Goal: Task Accomplishment & Management: Manage account settings

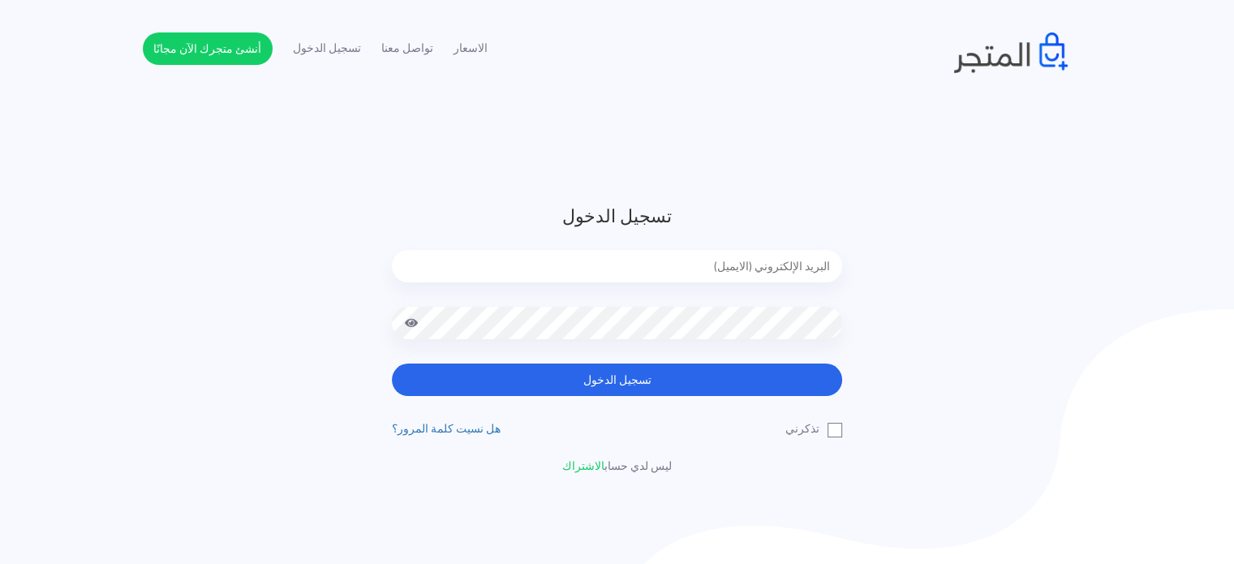
click at [724, 249] on form "تسجيل الدخول تسجيل الدخول" at bounding box center [617, 299] width 450 height 193
type input "[EMAIL_ADDRESS][DOMAIN_NAME]"
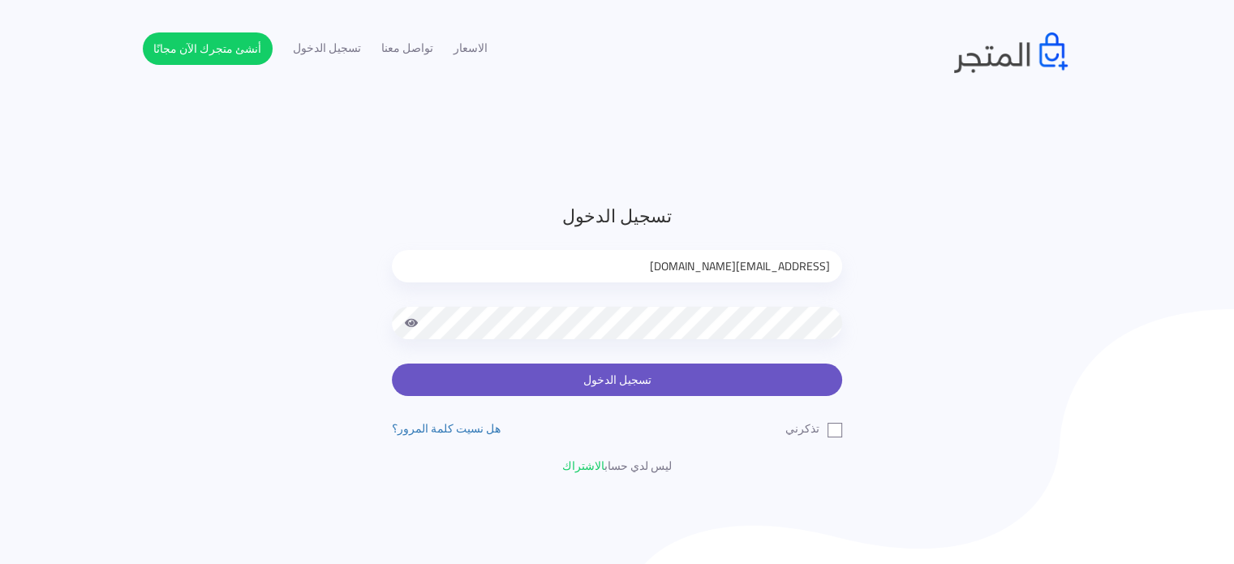
click at [630, 383] on button "تسجيل الدخول" at bounding box center [617, 380] width 450 height 32
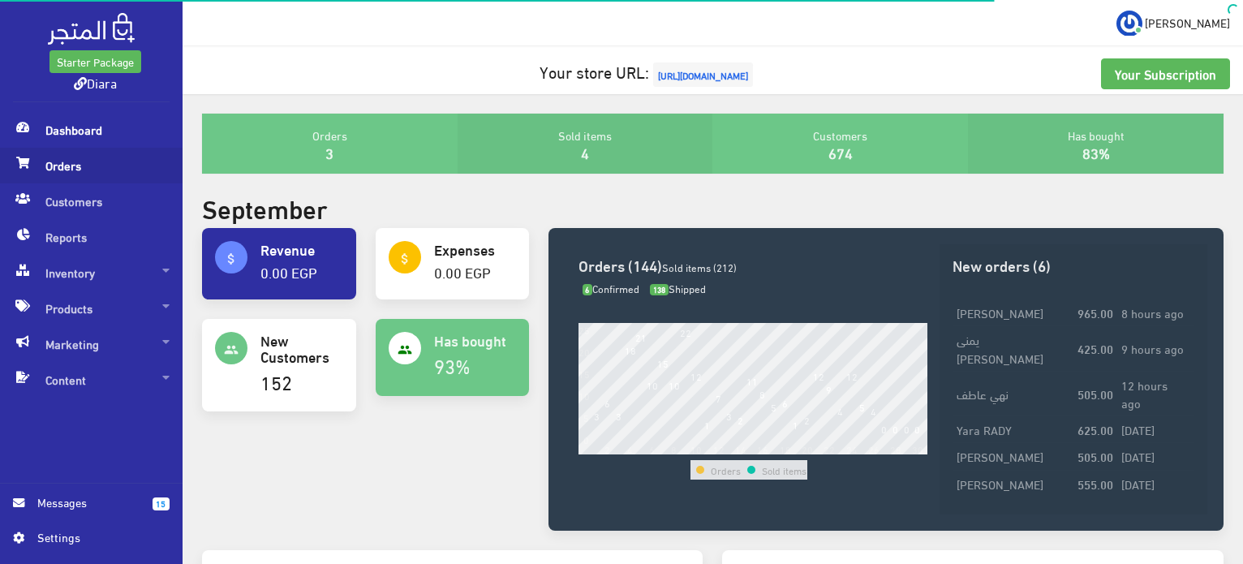
click at [119, 177] on span "Orders" at bounding box center [91, 166] width 157 height 36
click at [86, 509] on span "Messages" at bounding box center [88, 502] width 102 height 18
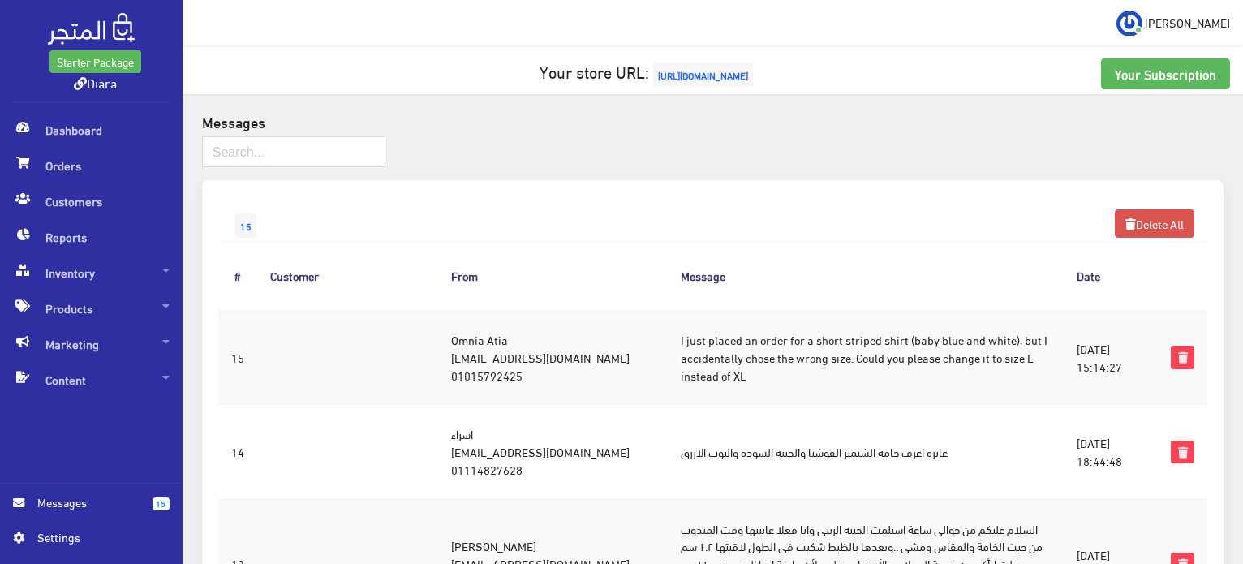
click at [1024, 351] on td "I just placed an order for a short striped shirt (baby blue and white), but I a…" at bounding box center [866, 357] width 396 height 95
click at [795, 351] on td "I just placed an order for a short striped shirt (baby blue and white), but I a…" at bounding box center [866, 357] width 396 height 95
click at [570, 349] on td "Omnia Atia monyka739@gmail.com 01015792425" at bounding box center [553, 357] width 230 height 95
click at [438, 340] on td "Omnia Atia monyka739@gmail.com 01015792425" at bounding box center [553, 357] width 230 height 95
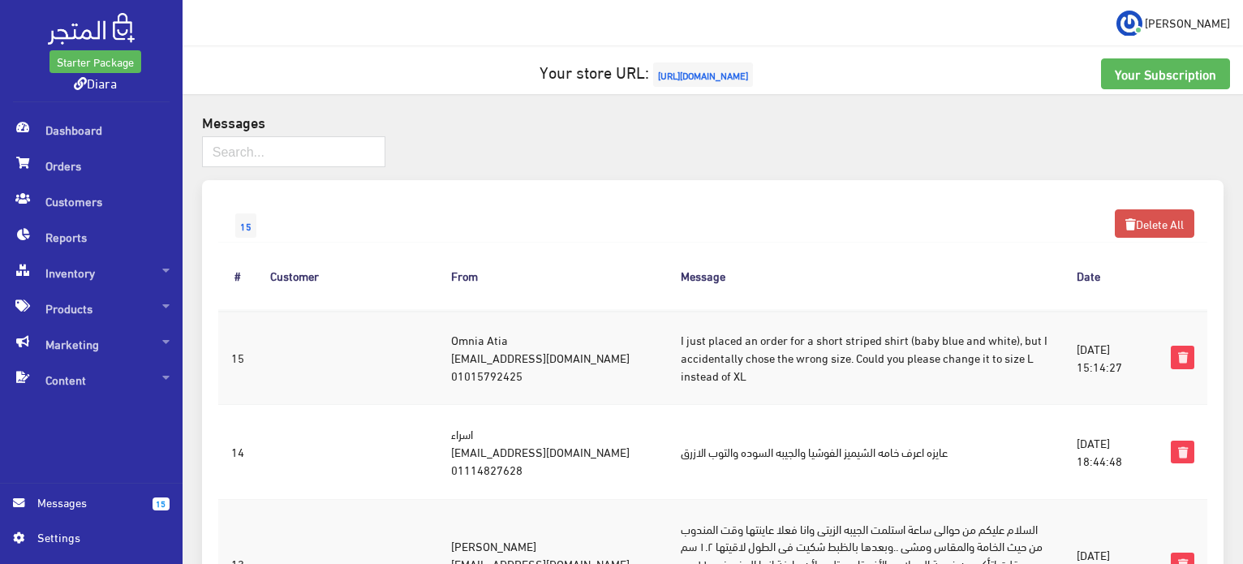
click at [445, 368] on td "Omnia Atia monyka739@gmail.com 01015792425" at bounding box center [553, 357] width 230 height 95
click at [445, 376] on td "Omnia Atia monyka739@gmail.com 01015792425" at bounding box center [553, 357] width 230 height 95
drag, startPoint x: 256, startPoint y: 325, endPoint x: 250, endPoint y: 351, distance: 25.8
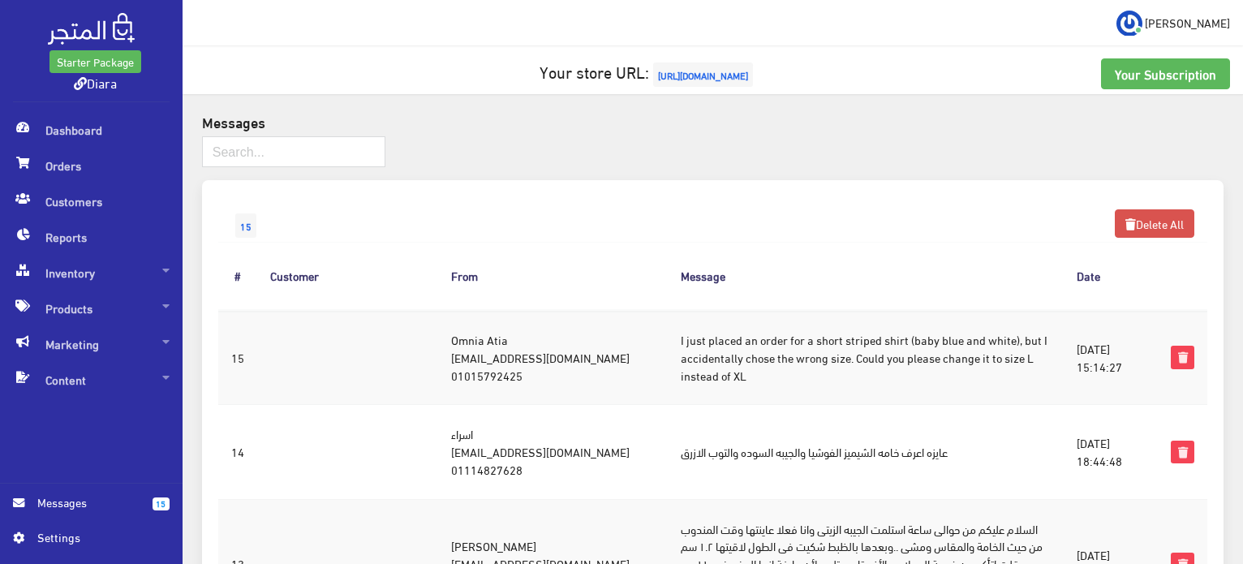
click at [255, 324] on td "15" at bounding box center [237, 357] width 39 height 95
click at [246, 368] on td "15" at bounding box center [237, 357] width 39 height 95
click at [233, 357] on td "15" at bounding box center [237, 357] width 39 height 95
click at [668, 358] on td "I just placed an order for a short striped shirt (baby blue and white), but I a…" at bounding box center [866, 357] width 396 height 95
click at [754, 350] on td "I just placed an order for a short striped shirt (baby blue and white), but I a…" at bounding box center [866, 357] width 396 height 95
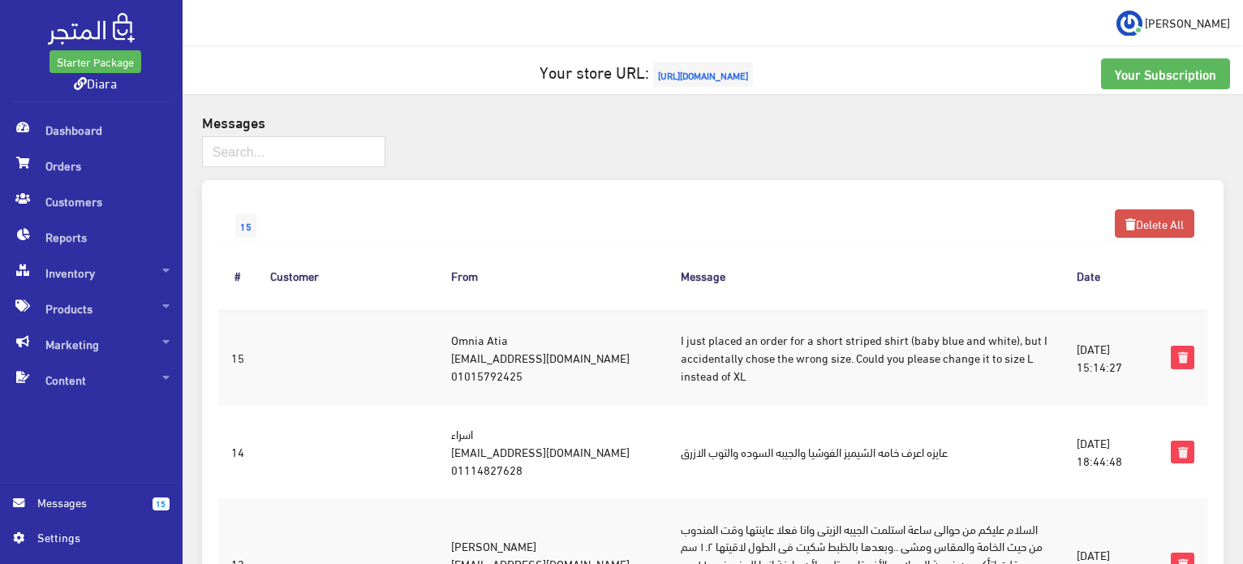
click at [756, 348] on td "I just placed an order for a short striped shirt (baby blue and white), but I a…" at bounding box center [866, 357] width 396 height 95
click at [790, 346] on td "I just placed an order for a short striped shirt (baby blue and white), but I a…" at bounding box center [866, 357] width 396 height 95
click at [900, 353] on td "I just placed an order for a short striped shirt (baby blue and white), but I a…" at bounding box center [866, 357] width 396 height 95
click at [983, 351] on td "I just placed an order for a short striped shirt (baby blue and white), but I a…" at bounding box center [866, 357] width 396 height 95
click at [1009, 347] on td "I just placed an order for a short striped shirt (baby blue and white), but I a…" at bounding box center [866, 357] width 396 height 95
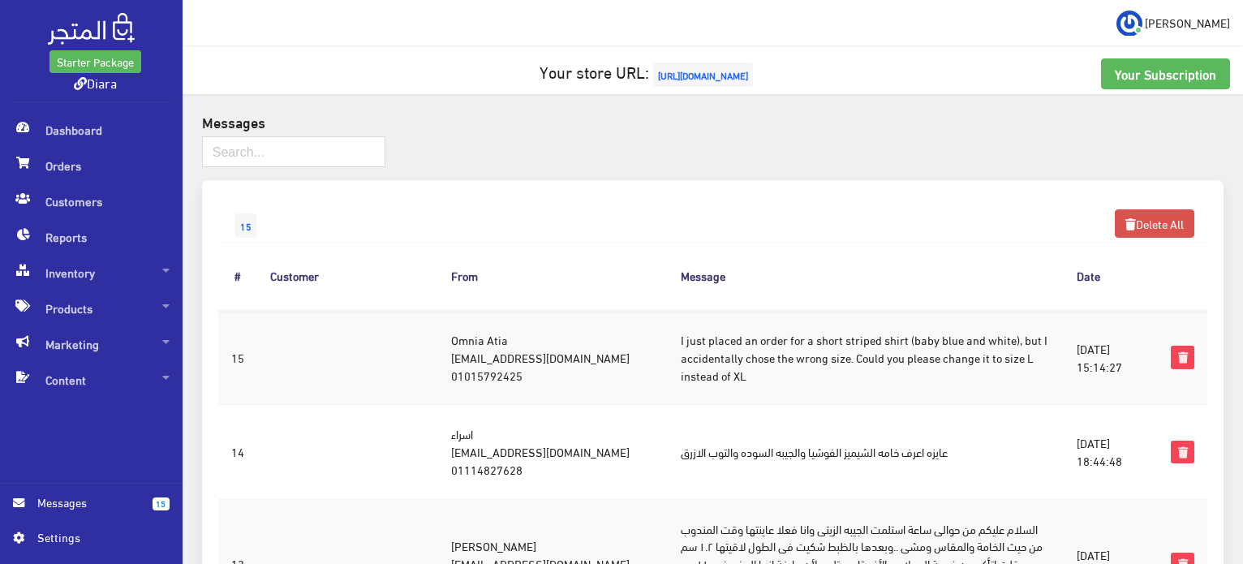
click at [568, 364] on td "Omnia Atia monyka739@gmail.com 01015792425" at bounding box center [553, 357] width 230 height 95
click at [604, 354] on td "Omnia Atia monyka739@gmail.com 01015792425" at bounding box center [553, 357] width 230 height 95
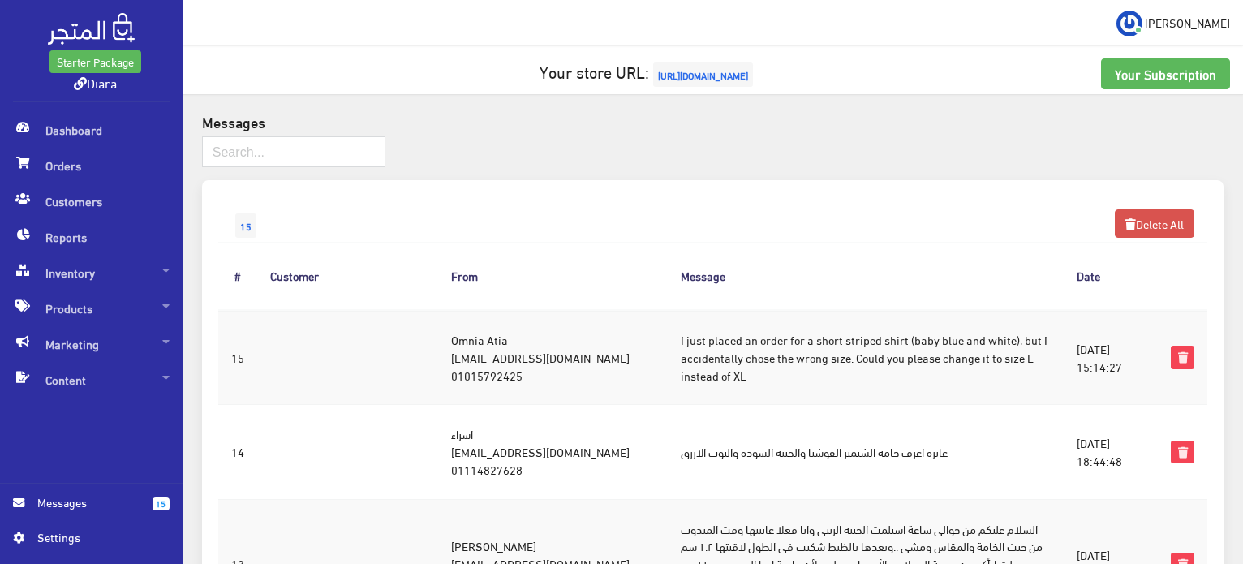
click at [604, 354] on td "Omnia Atia monyka739@gmail.com 01015792425" at bounding box center [553, 357] width 230 height 95
click at [441, 341] on td "Omnia Atia monyka739@gmail.com 01015792425" at bounding box center [553, 357] width 230 height 95
click at [545, 310] on td "Omnia Atia monyka739@gmail.com 01015792425" at bounding box center [553, 357] width 230 height 95
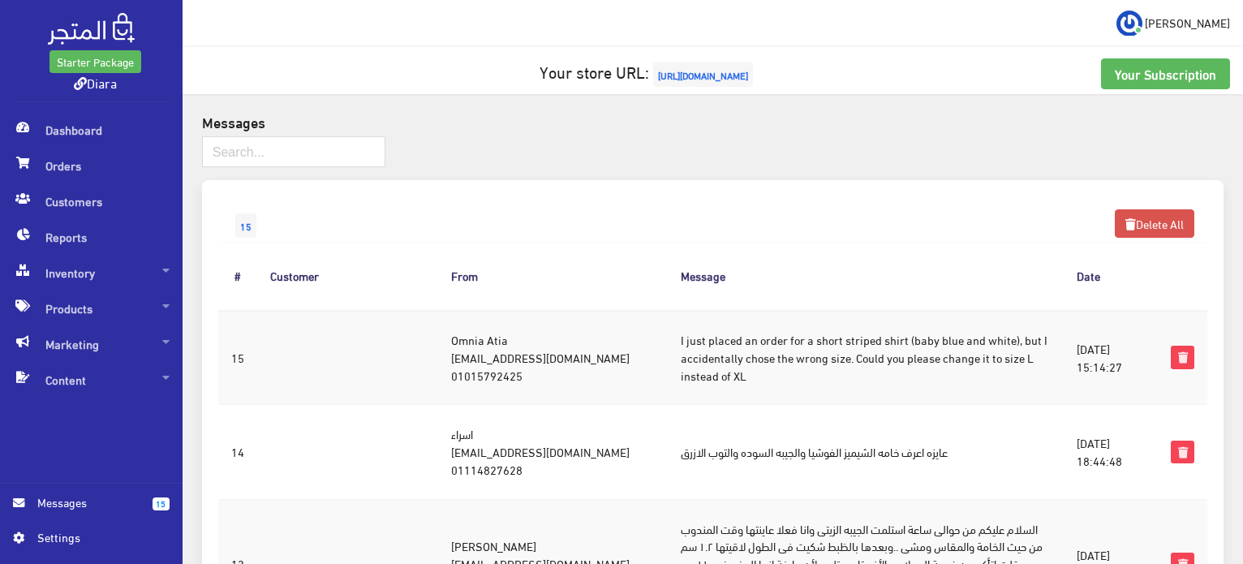
click at [545, 310] on td "Omnia Atia monyka739@gmail.com 01015792425" at bounding box center [553, 357] width 230 height 95
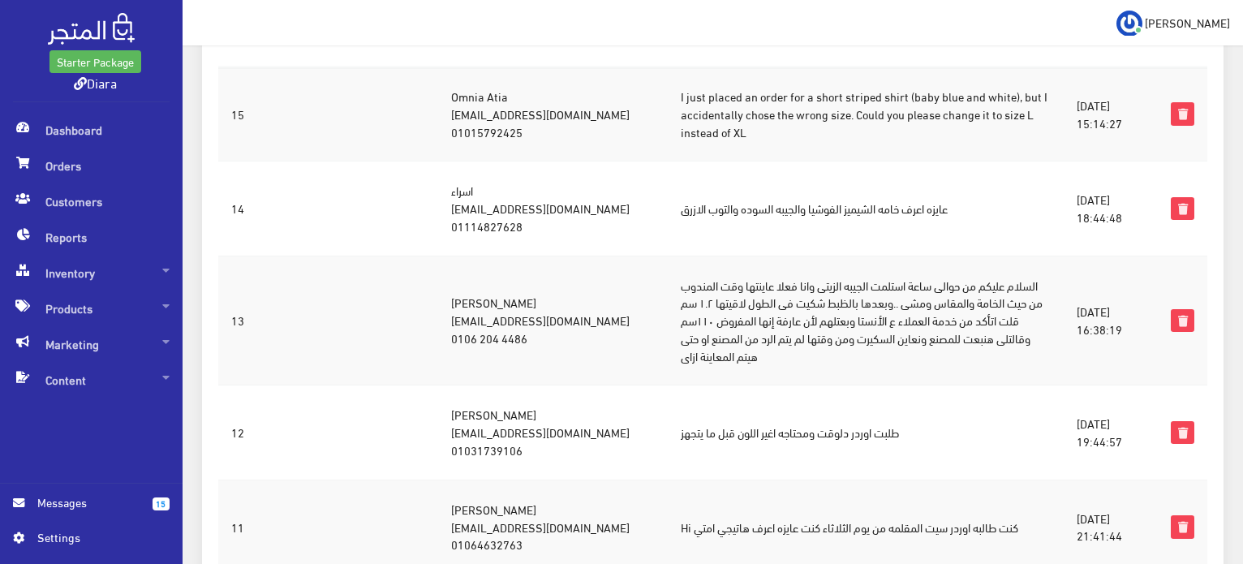
click at [545, 136] on td "Omnia Atia monyka739@gmail.com 01015792425" at bounding box center [553, 114] width 230 height 95
drag, startPoint x: 643, startPoint y: 125, endPoint x: 846, endPoint y: 132, distance: 203.0
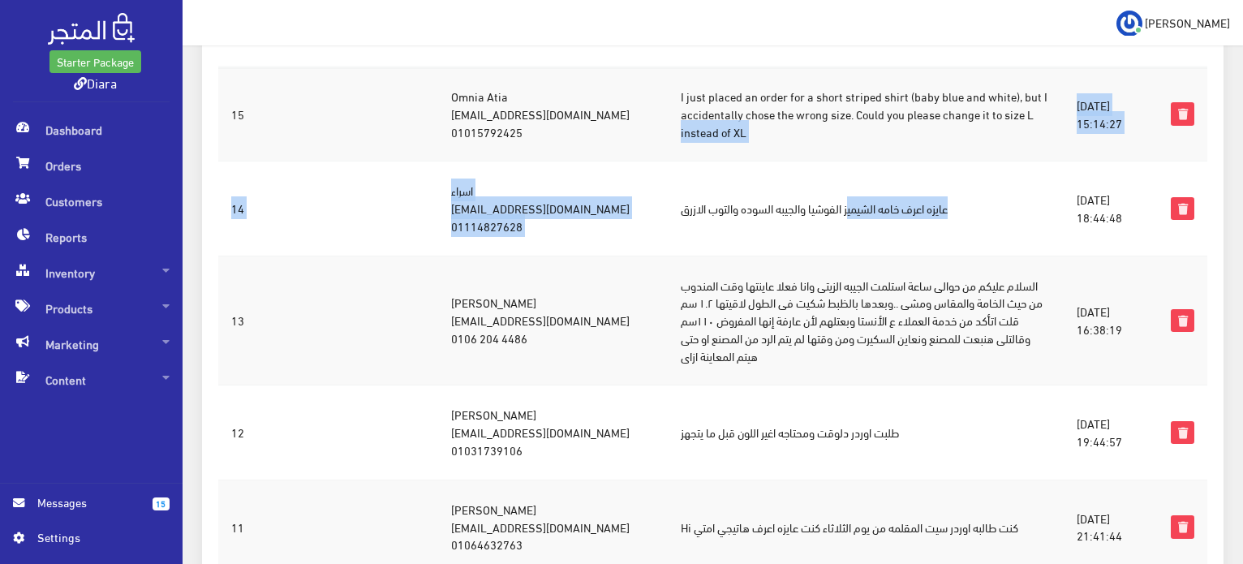
click at [846, 132] on td "I just placed an order for a short striped shirt (baby blue and white), but I a…" at bounding box center [866, 114] width 396 height 95
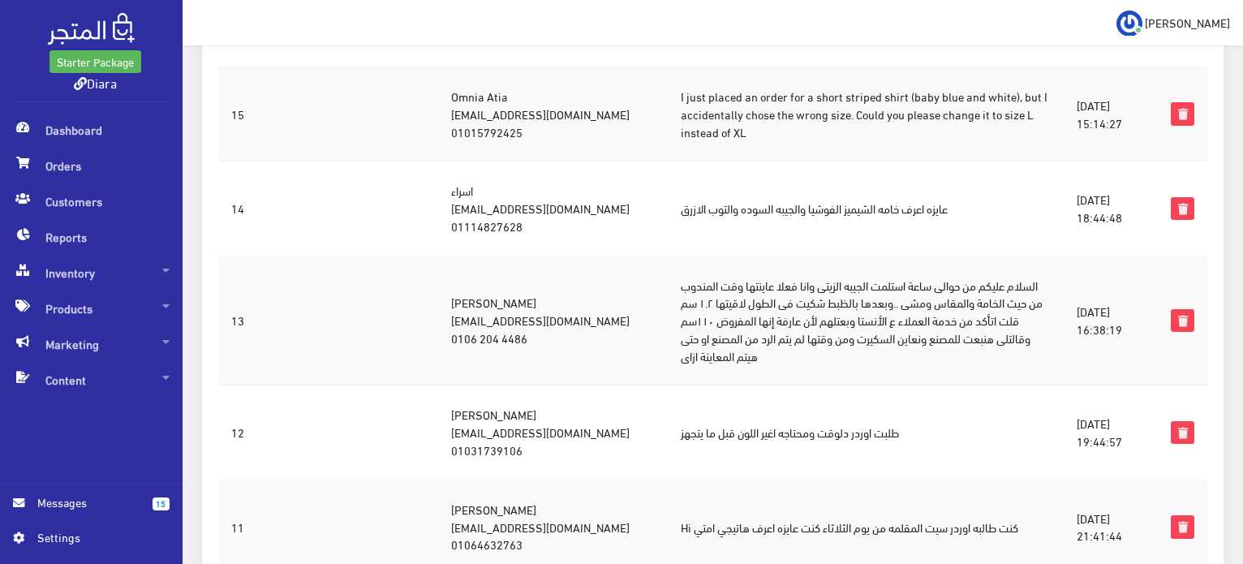
click at [846, 132] on td "I just placed an order for a short striped shirt (baby blue and white), but I a…" at bounding box center [866, 114] width 396 height 95
click at [849, 123] on td "I just placed an order for a short striped shirt (baby blue and white), but I a…" at bounding box center [866, 114] width 396 height 95
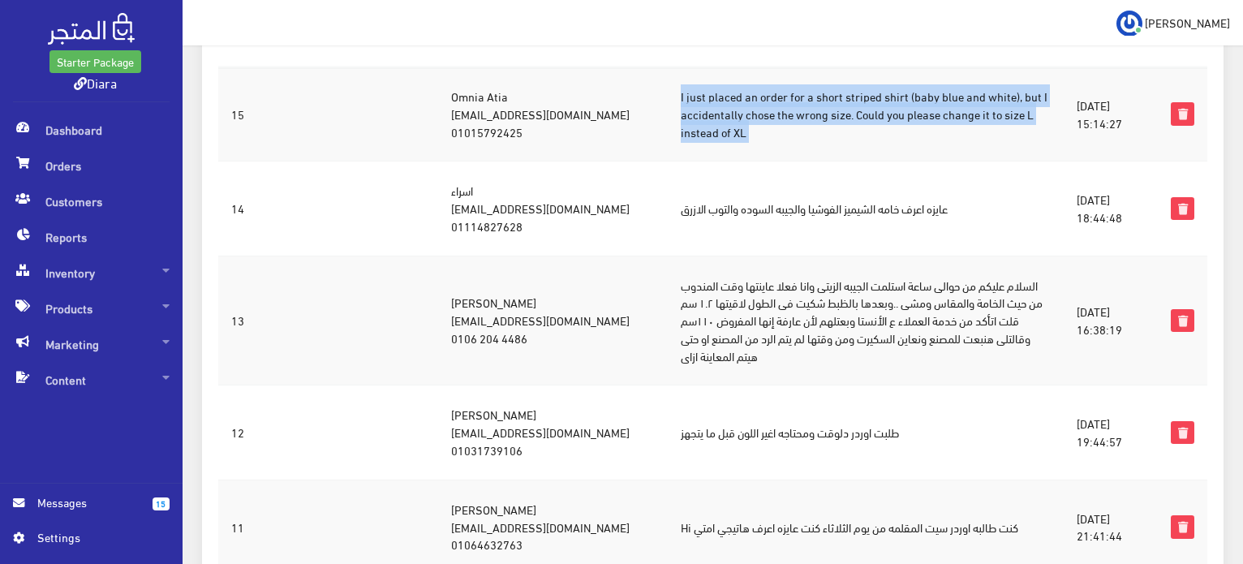
click at [849, 123] on td "I just placed an order for a short striped shirt (baby blue and white), but I a…" at bounding box center [866, 114] width 396 height 95
